Goal: Task Accomplishment & Management: Complete application form

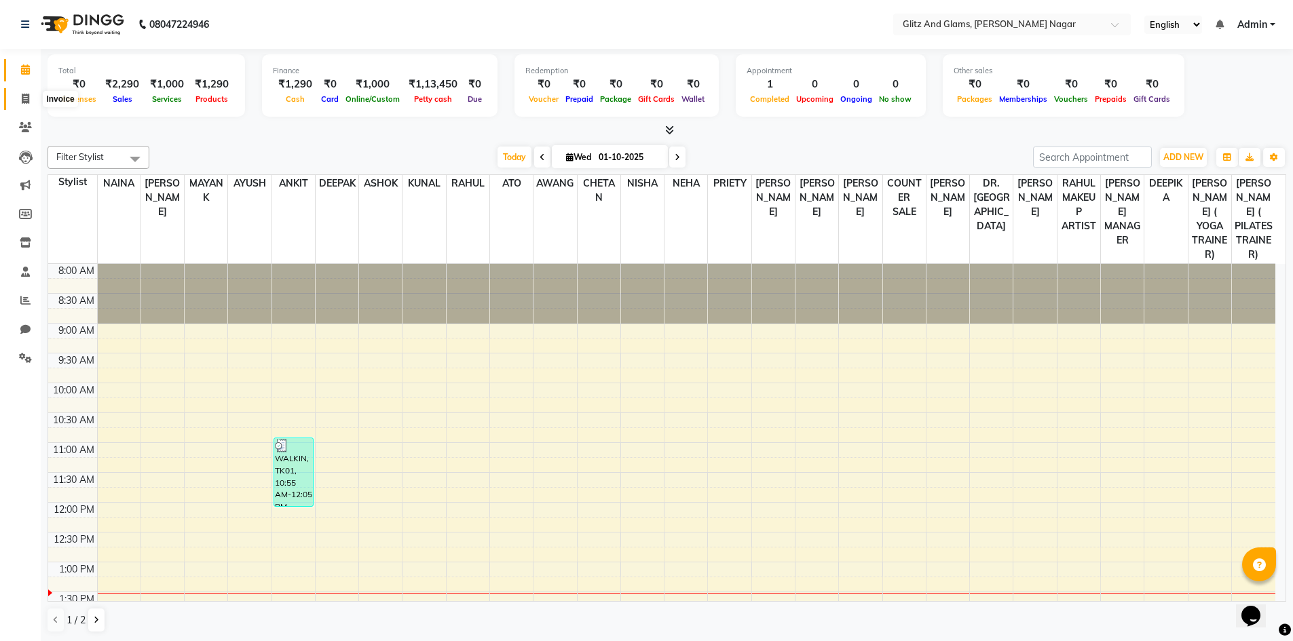
click at [22, 96] on icon at bounding box center [25, 99] width 7 height 10
select select "service"
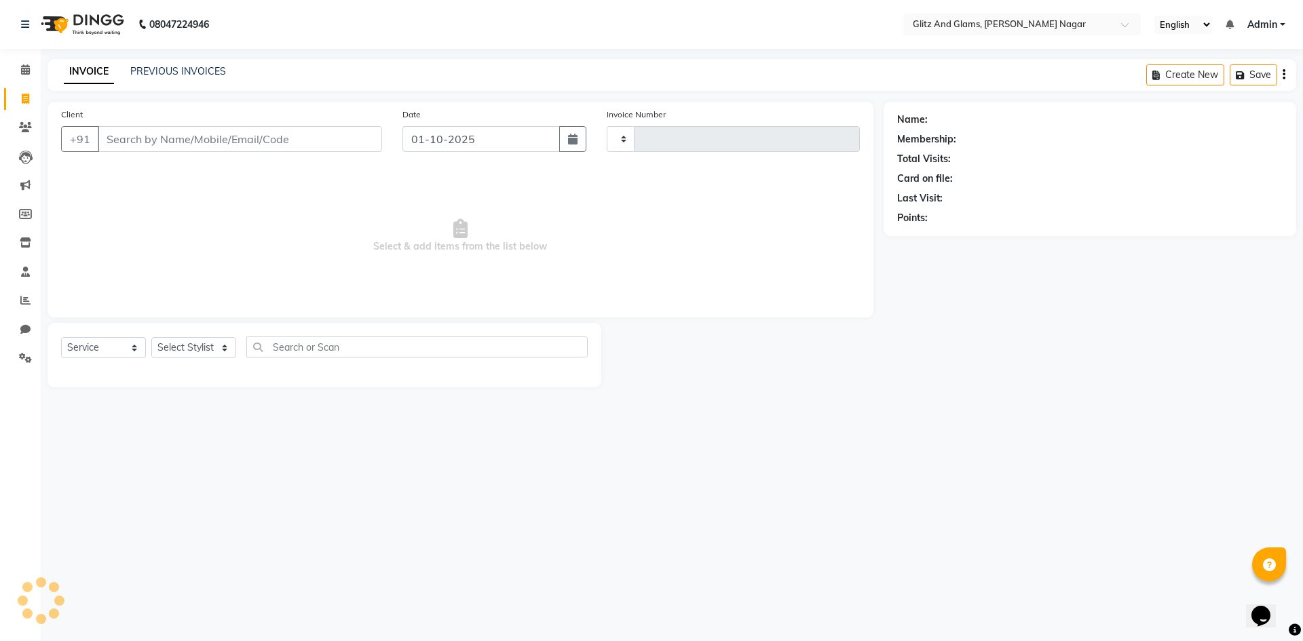
type input "2236"
select select "8316"
click at [198, 73] on link "PREVIOUS INVOICES" at bounding box center [178, 71] width 96 height 12
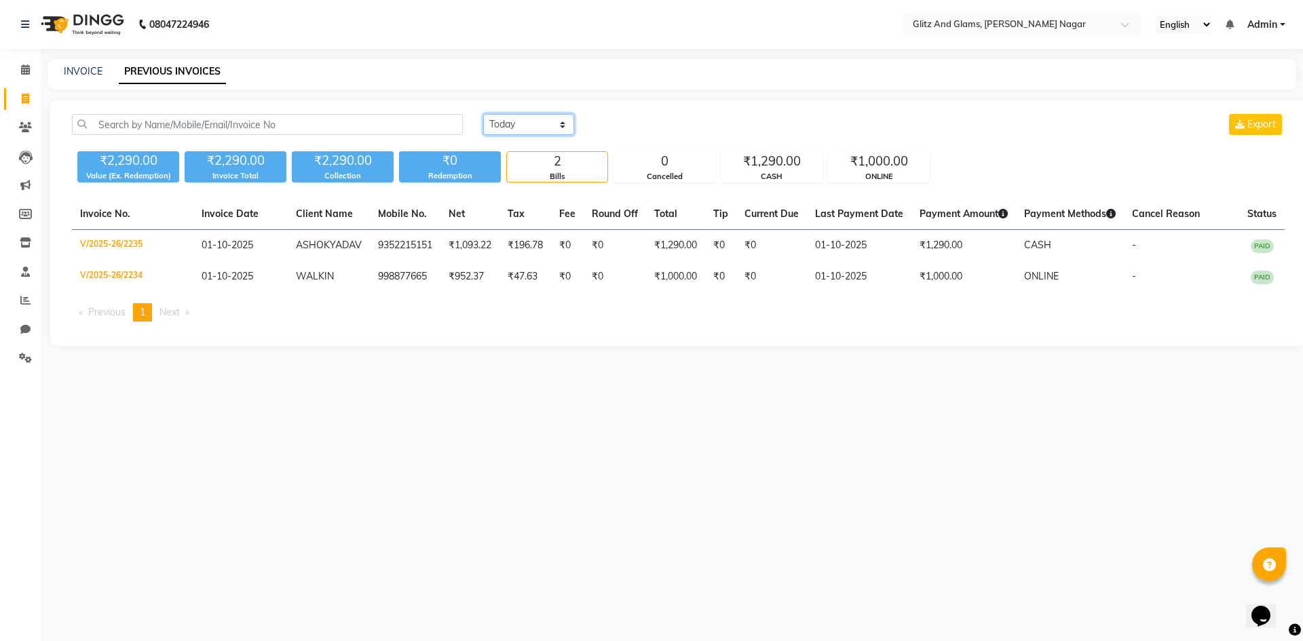
click at [508, 122] on select "[DATE] [DATE] Custom Range" at bounding box center [528, 124] width 91 height 21
select select "[DATE]"
click at [483, 114] on select "[DATE] [DATE] Custom Range" at bounding box center [528, 124] width 91 height 21
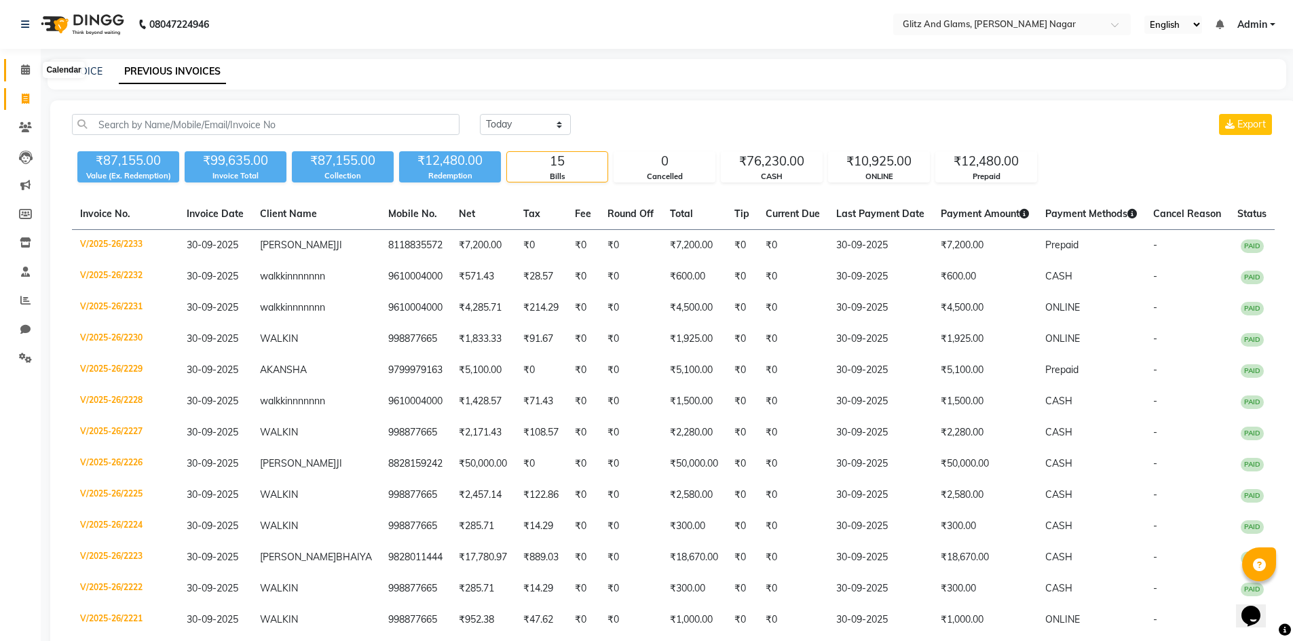
click at [24, 71] on icon at bounding box center [25, 69] width 9 height 10
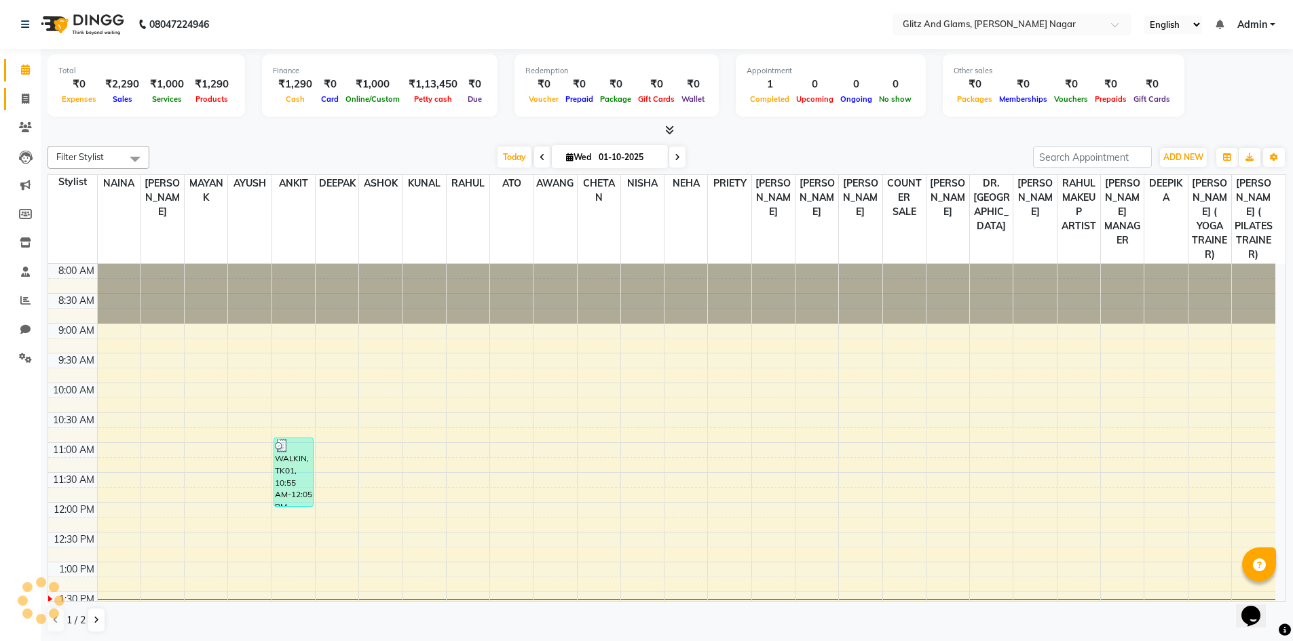
click at [22, 102] on icon at bounding box center [25, 99] width 7 height 10
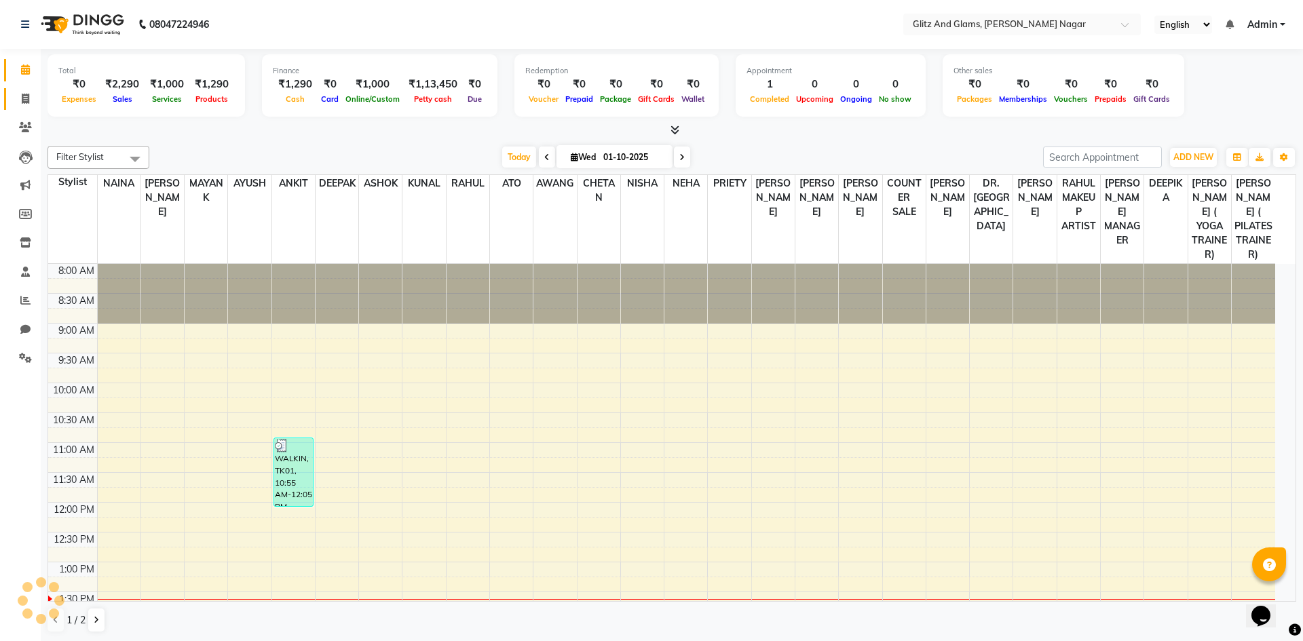
select select "service"
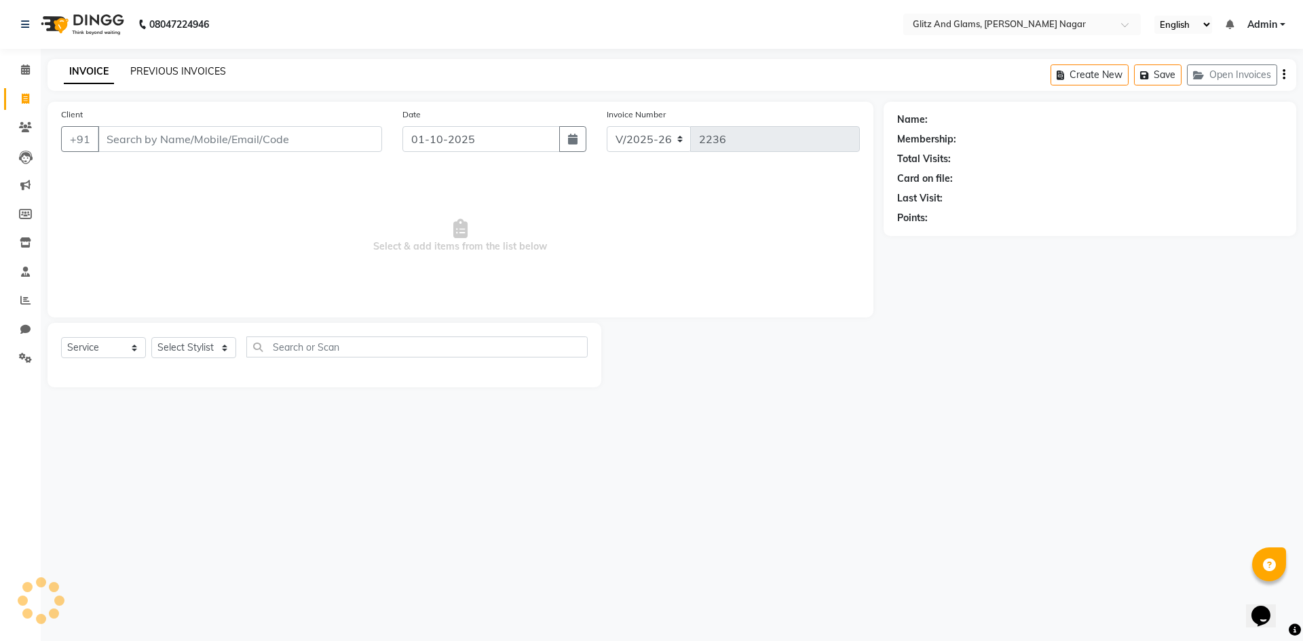
click at [166, 69] on link "PREVIOUS INVOICES" at bounding box center [178, 71] width 96 height 12
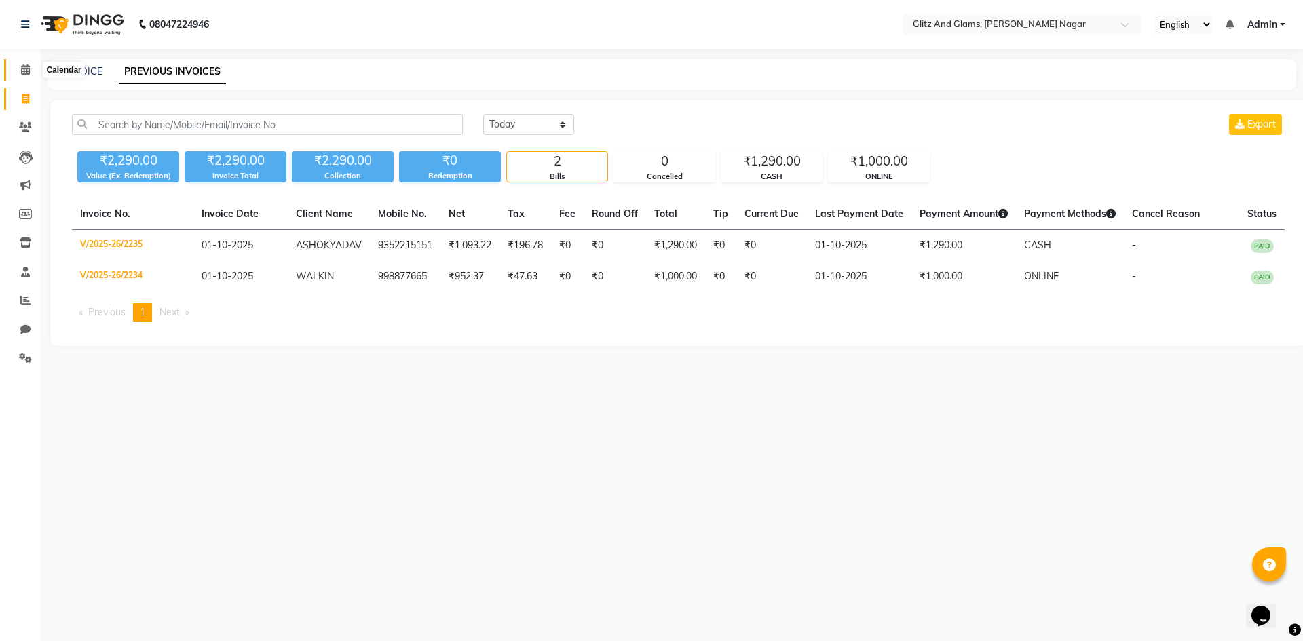
click at [26, 72] on icon at bounding box center [25, 69] width 9 height 10
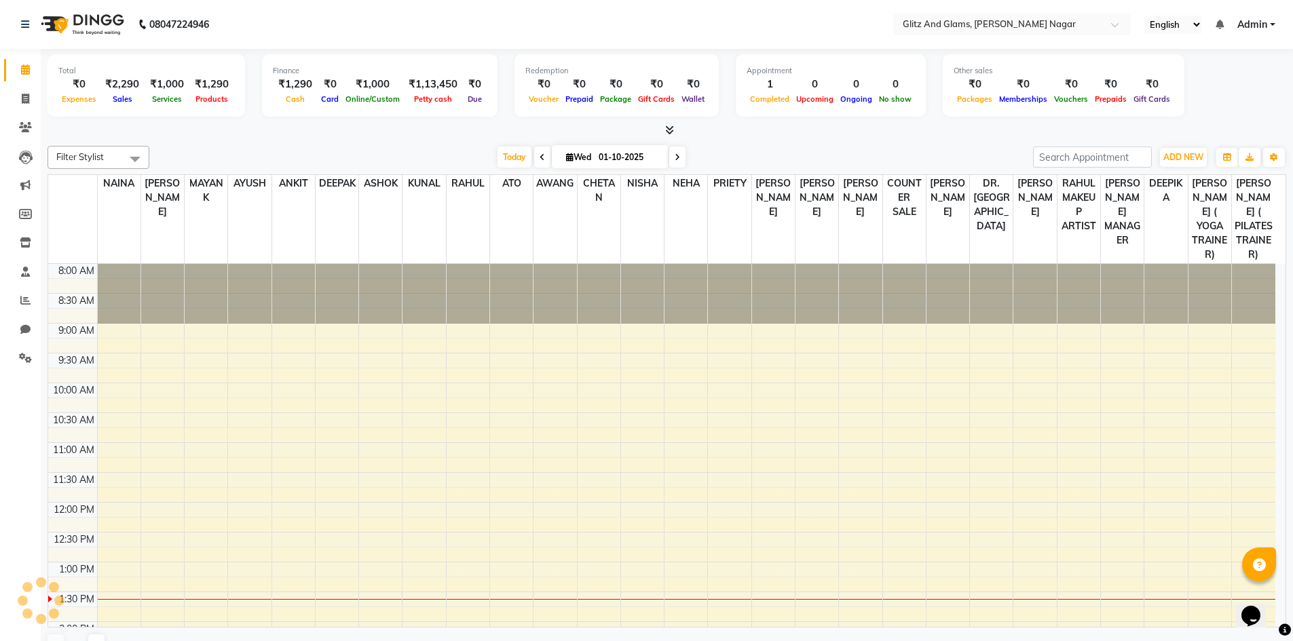
scroll to position [299, 0]
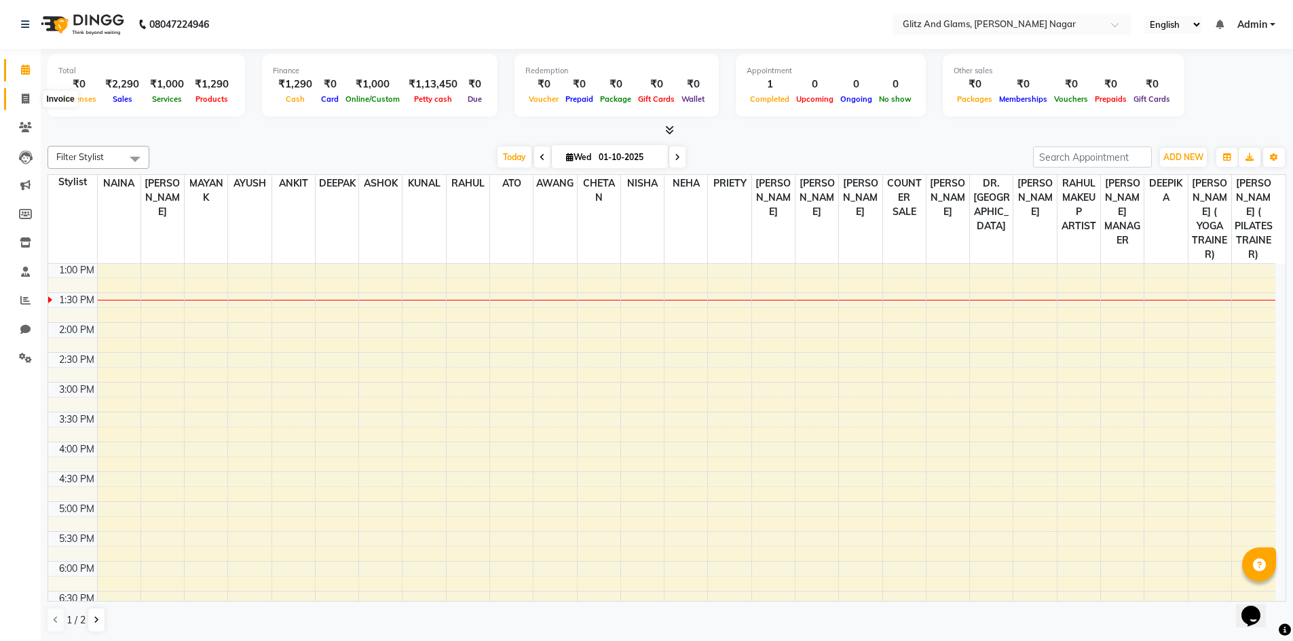
click at [26, 100] on icon at bounding box center [25, 99] width 7 height 10
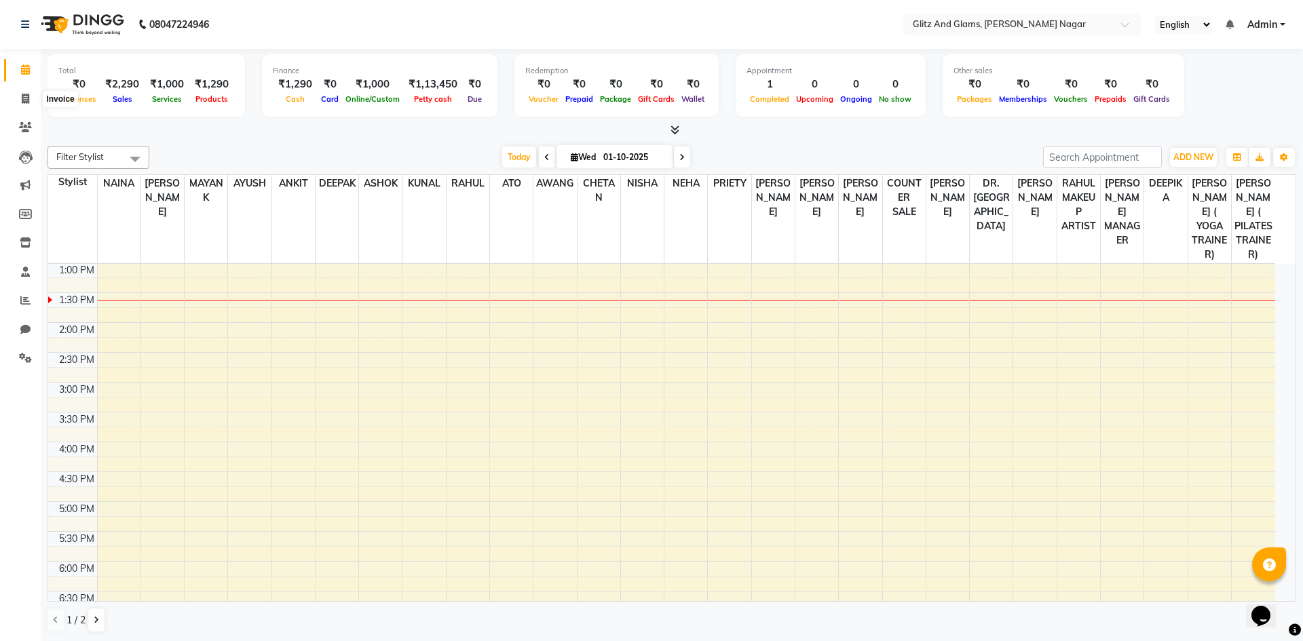
select select "service"
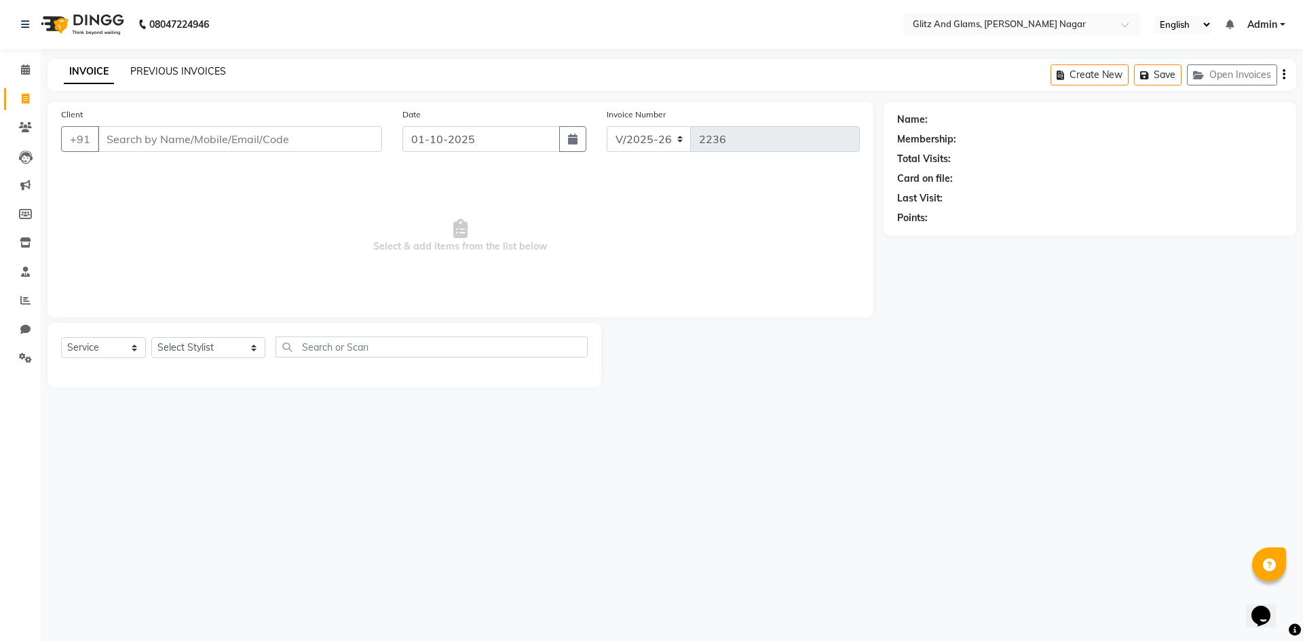
click at [204, 68] on link "PREVIOUS INVOICES" at bounding box center [178, 71] width 96 height 12
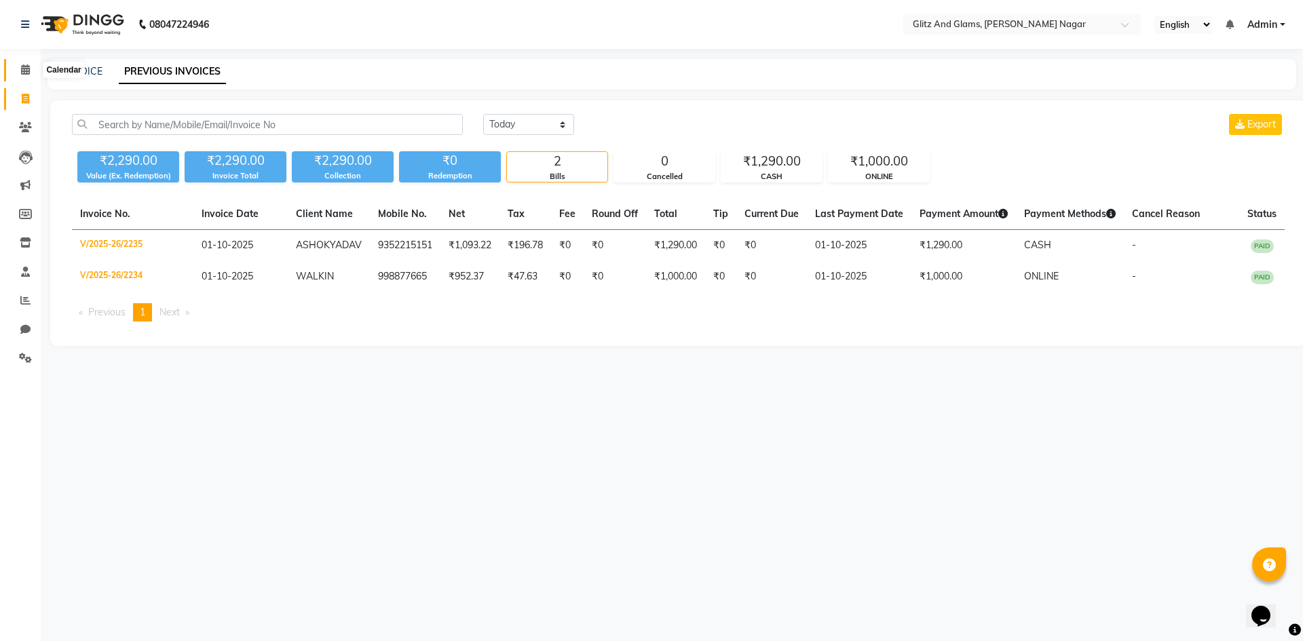
click at [21, 73] on icon at bounding box center [25, 69] width 9 height 10
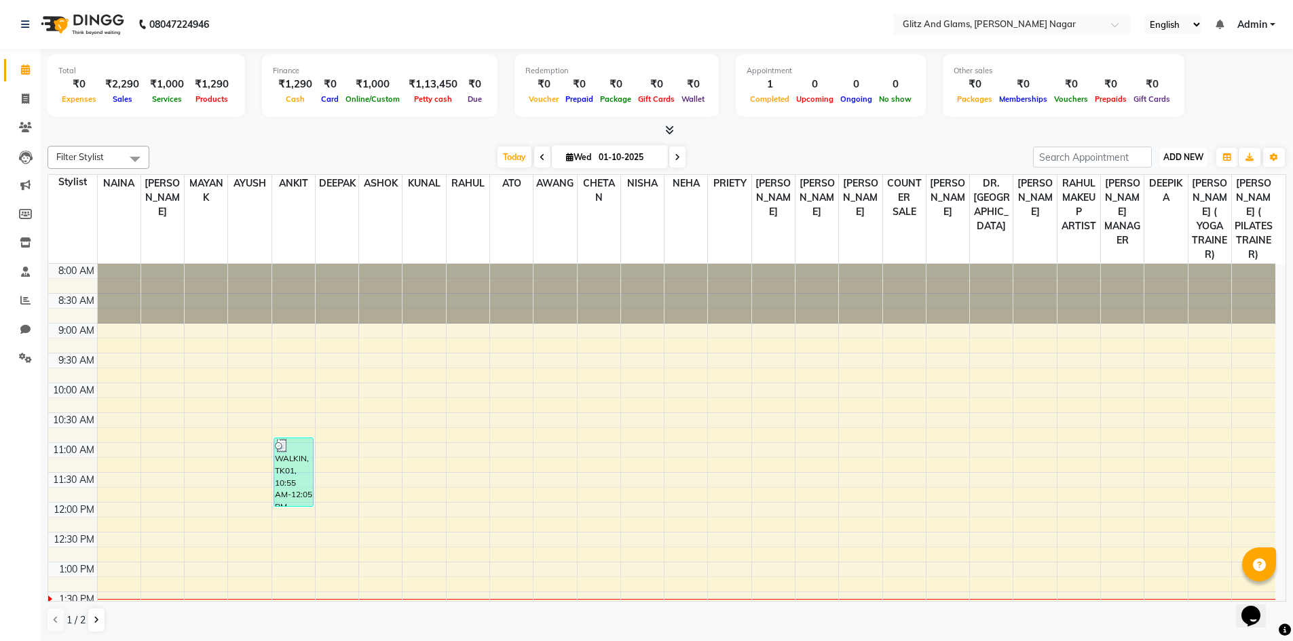
click at [1181, 159] on span "ADD NEW" at bounding box center [1183, 157] width 40 height 10
click at [1126, 221] on link "Add Expense" at bounding box center [1152, 219] width 107 height 18
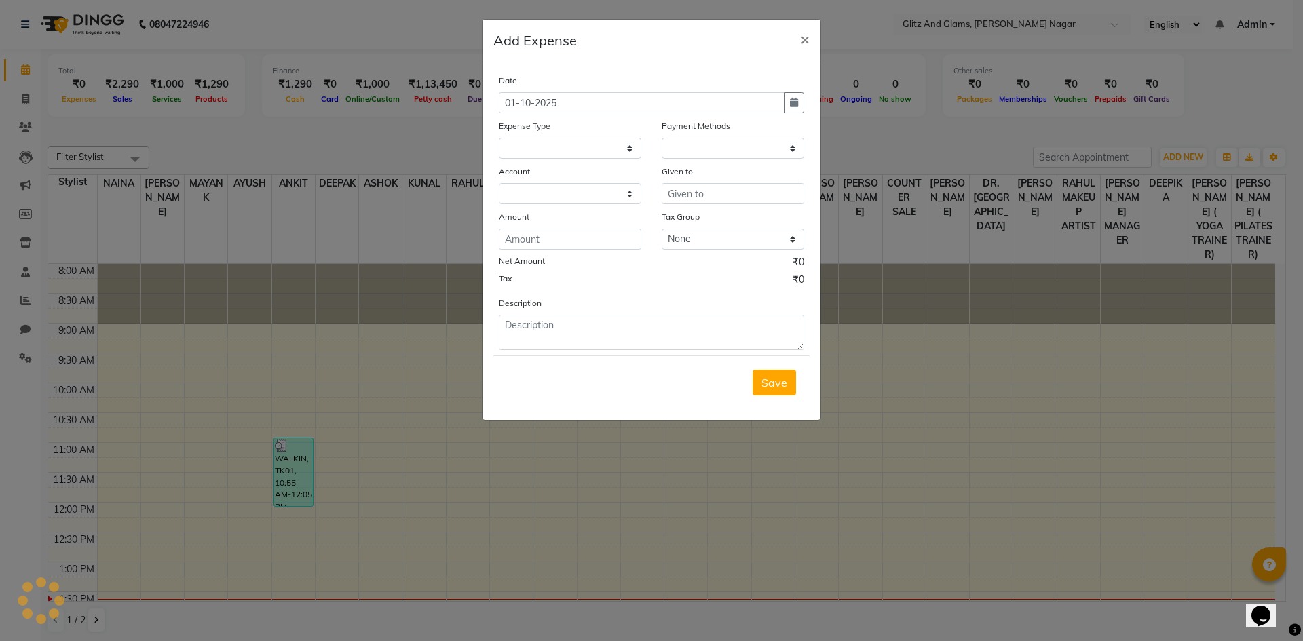
select select
select select "1"
select select "7439"
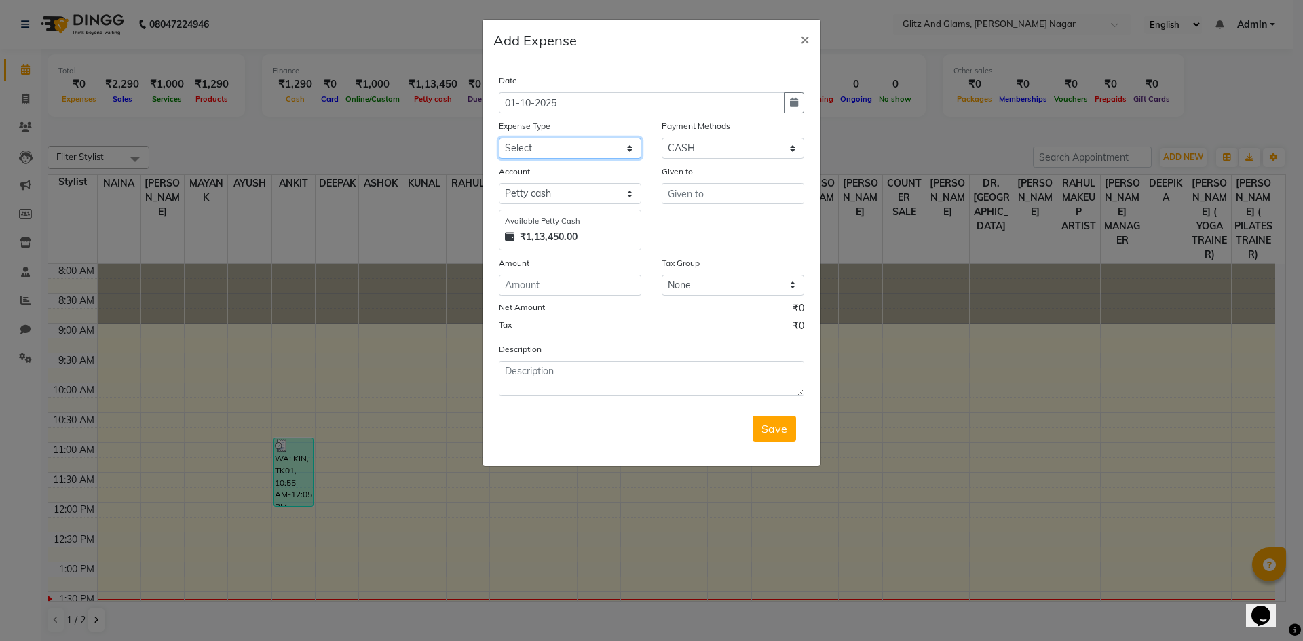
click at [539, 147] on select "Select Advance Salary Bank charges Car maintenance Cash transfer to bank Cash t…" at bounding box center [570, 148] width 143 height 21
select select "13"
click at [499, 138] on select "Select Advance Salary Bank charges Car maintenance Cash transfer to bank Cash t…" at bounding box center [570, 148] width 143 height 21
click at [700, 193] on input "text" at bounding box center [733, 193] width 143 height 21
type input "SANJAY"
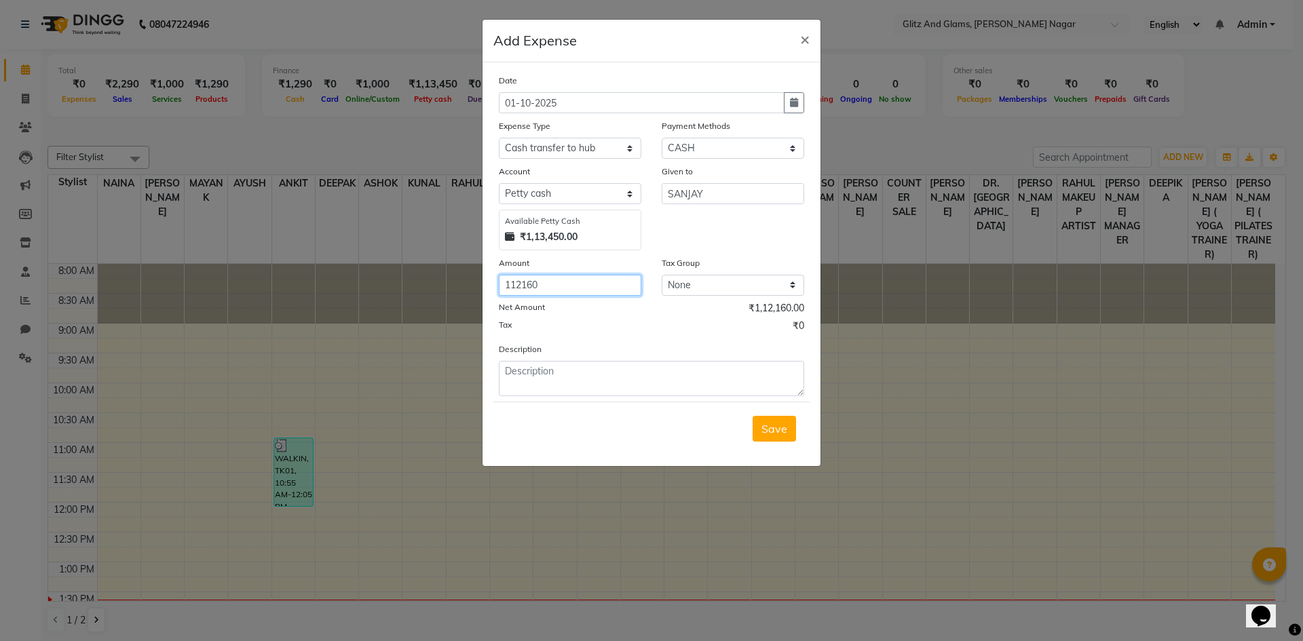
type input "112160"
click at [592, 386] on textarea at bounding box center [651, 378] width 305 height 35
type textarea "CASH HANDOVER TO [PERSON_NAME]"
click at [773, 430] on span "Save" at bounding box center [774, 429] width 26 height 14
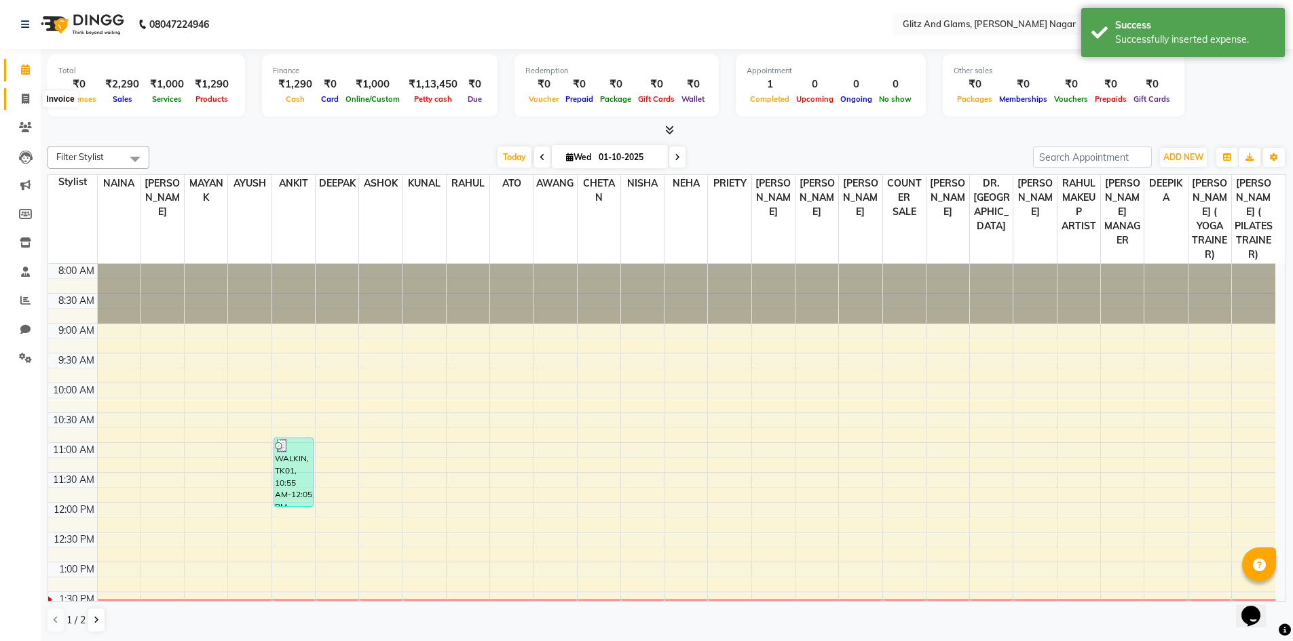
click at [23, 94] on icon at bounding box center [25, 99] width 7 height 10
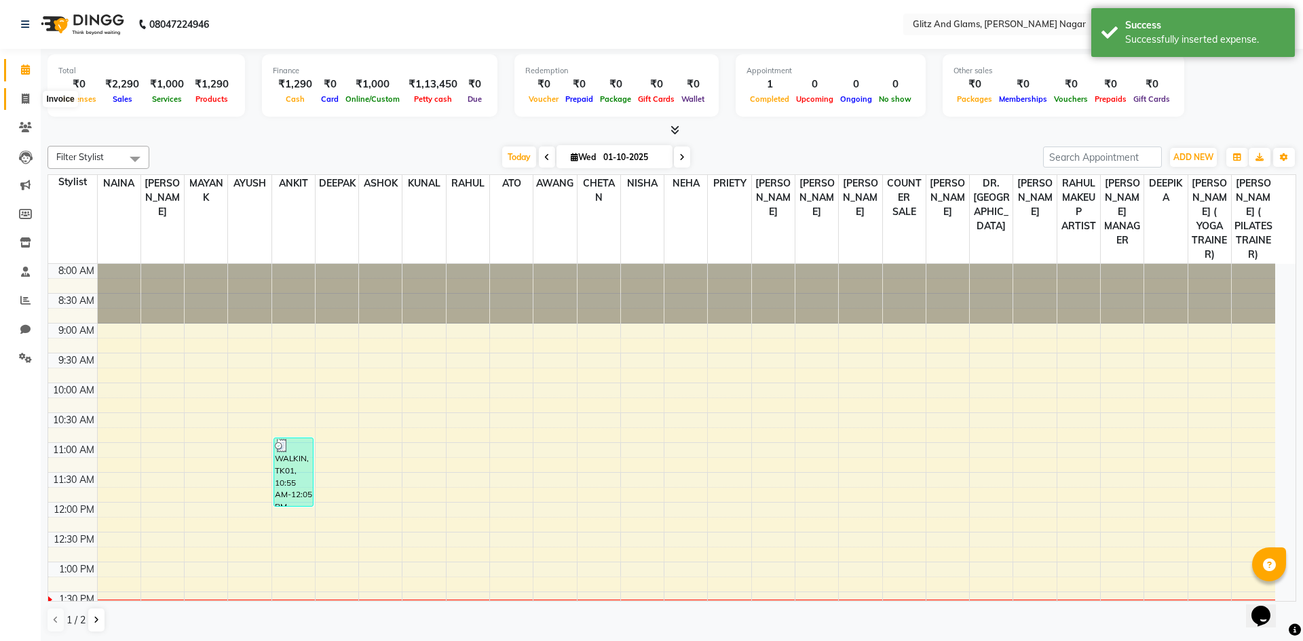
select select "service"
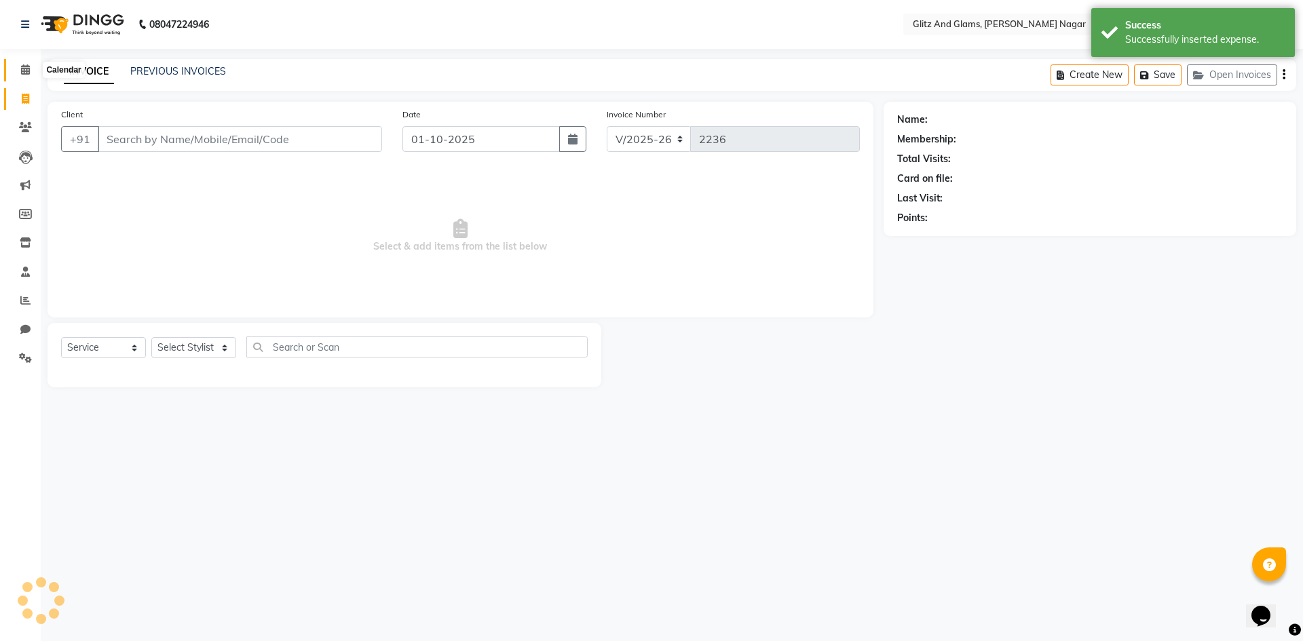
click at [22, 67] on icon at bounding box center [25, 69] width 9 height 10
